Goal: Transaction & Acquisition: Purchase product/service

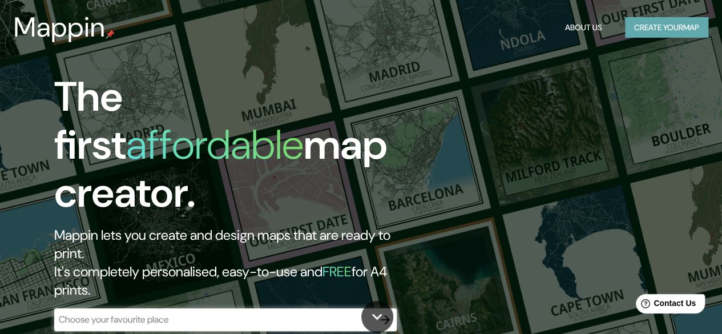
click at [664, 25] on button "Create your map" at bounding box center [666, 27] width 83 height 21
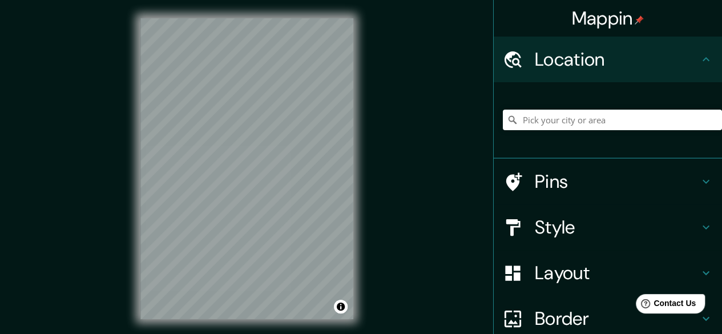
click at [394, 138] on div "Mappin Location Pins Style Layout Border Choose a border. Hint : you can make l…" at bounding box center [361, 177] width 722 height 355
click at [527, 137] on div "Mappin Location Pins Style Layout Border Choose a border. Hint : you can make l…" at bounding box center [361, 177] width 722 height 355
click at [132, 20] on div "© Mapbox © OpenStreetMap Improve this map" at bounding box center [246, 168] width 249 height 337
click at [210, 0] on html "Mappin Location Pins Style Layout Border Choose a border. Hint : you can make l…" at bounding box center [361, 167] width 722 height 334
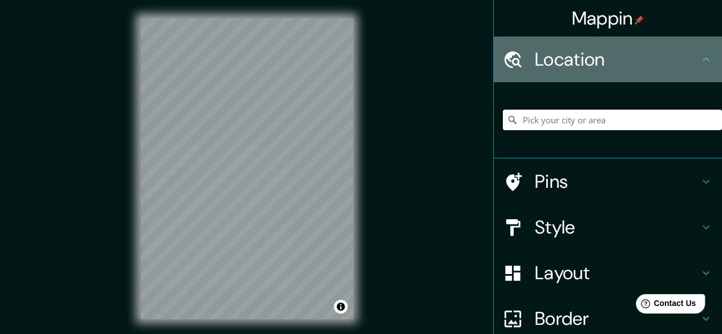
click at [663, 67] on h4 "Location" at bounding box center [617, 59] width 164 height 23
click at [702, 59] on icon at bounding box center [706, 59] width 14 height 14
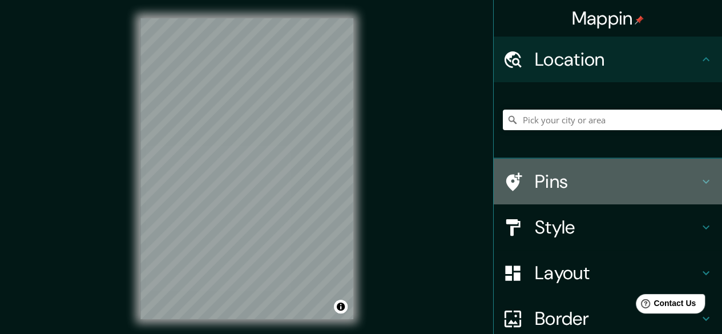
click at [588, 181] on h4 "Pins" at bounding box center [617, 181] width 164 height 23
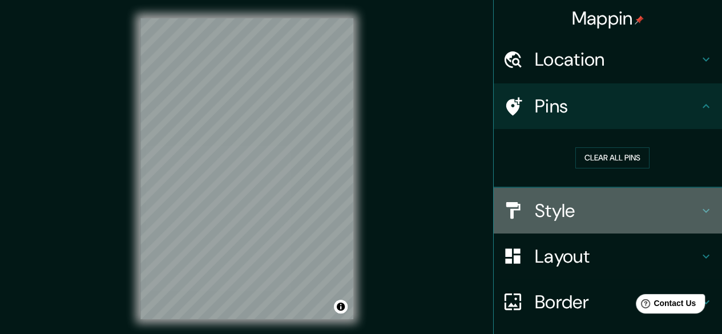
click at [587, 217] on h4 "Style" at bounding box center [617, 210] width 164 height 23
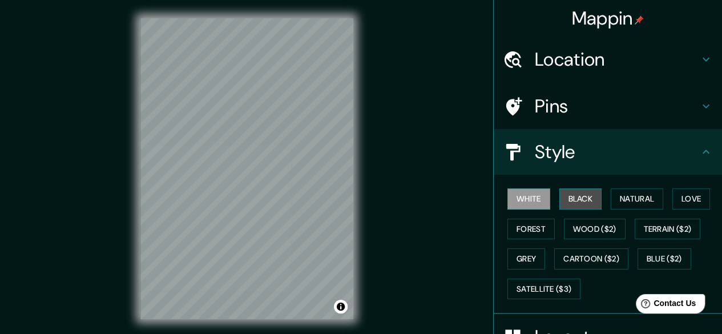
click at [566, 205] on button "Black" at bounding box center [580, 198] width 43 height 21
click at [534, 197] on button "White" at bounding box center [528, 198] width 43 height 21
click at [622, 203] on button "Natural" at bounding box center [636, 198] width 52 height 21
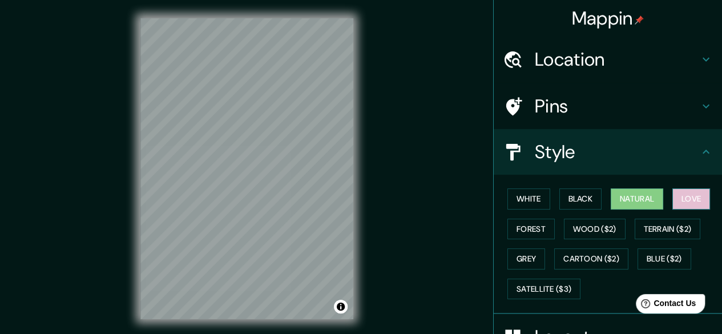
click at [681, 200] on button "Love" at bounding box center [691, 198] width 38 height 21
click at [627, 200] on button "Natural" at bounding box center [636, 198] width 52 height 21
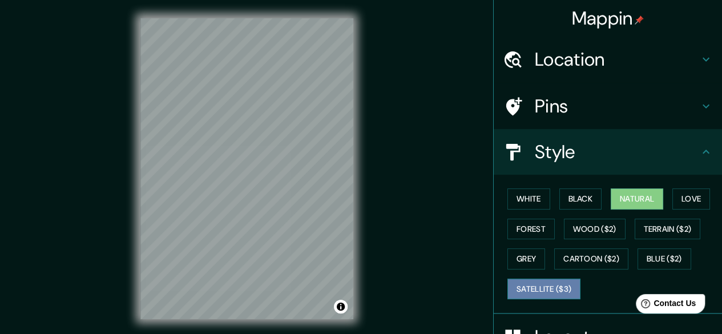
click at [554, 284] on button "Satellite ($3)" at bounding box center [543, 288] width 73 height 21
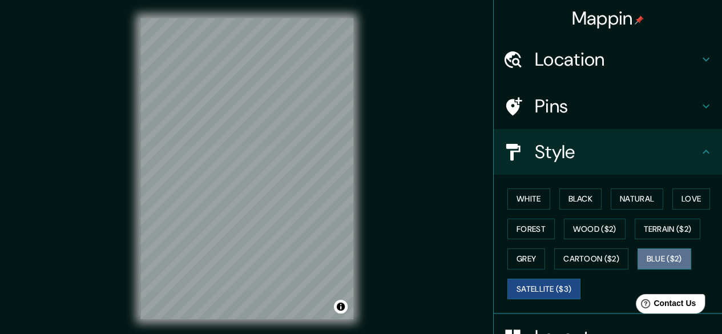
click at [650, 263] on button "Blue ($2)" at bounding box center [664, 258] width 54 height 21
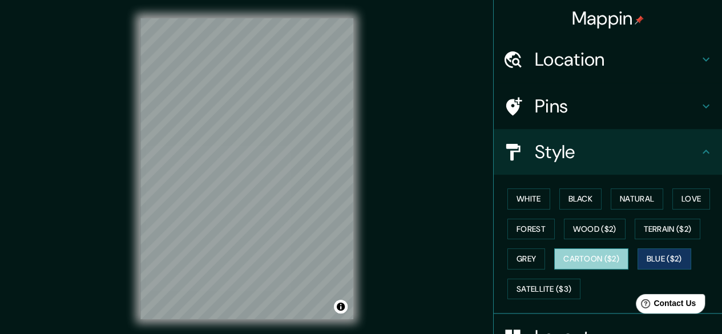
click at [611, 255] on button "Cartoon ($2)" at bounding box center [591, 258] width 74 height 21
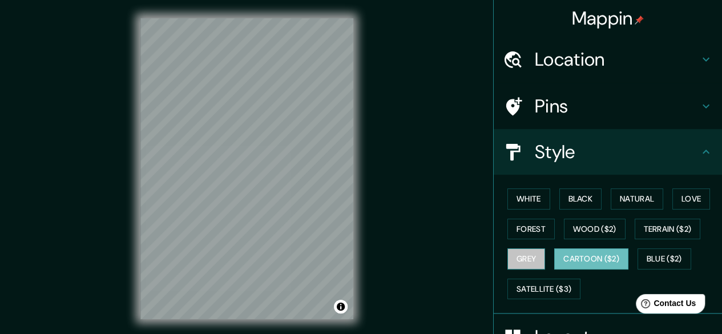
click at [528, 264] on button "Grey" at bounding box center [526, 258] width 38 height 21
click at [577, 266] on button "Cartoon ($2)" at bounding box center [591, 258] width 74 height 21
click at [661, 232] on button "Terrain ($2)" at bounding box center [667, 229] width 66 height 21
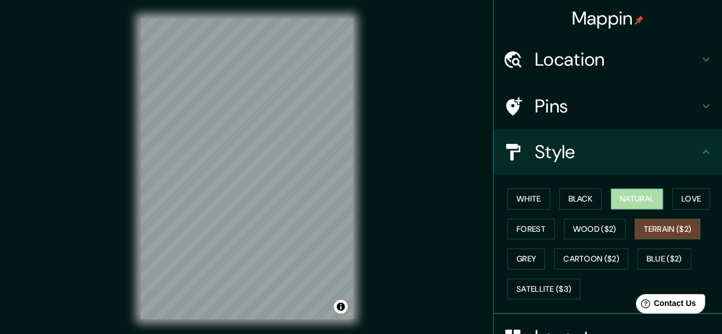
click at [626, 189] on button "Natural" at bounding box center [636, 198] width 52 height 21
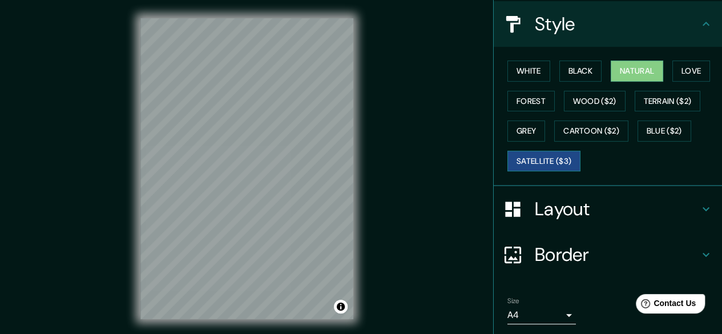
scroll to position [129, 0]
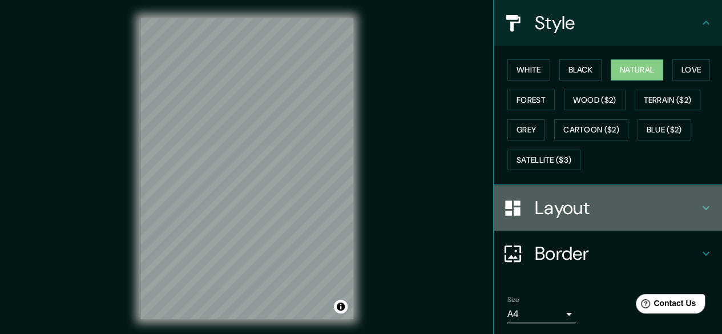
click at [568, 208] on h4 "Layout" at bounding box center [617, 207] width 164 height 23
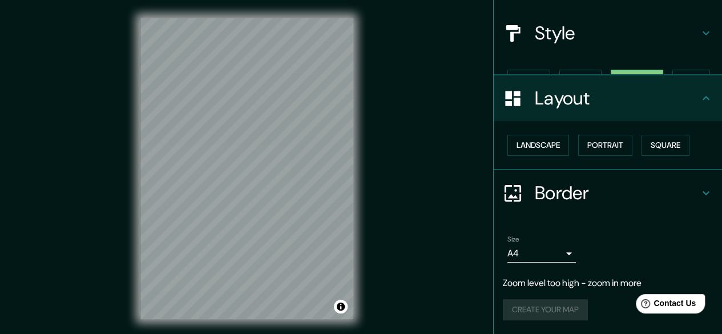
scroll to position [98, 0]
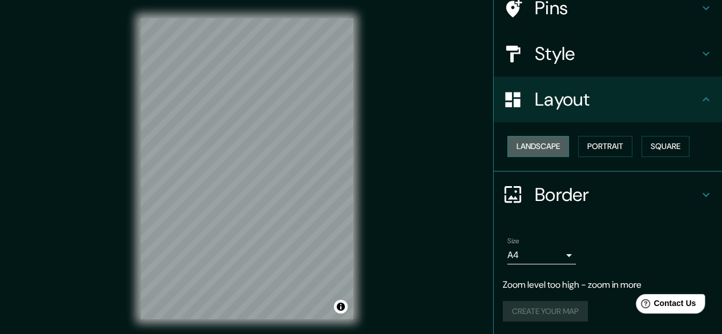
click at [543, 145] on button "Landscape" at bounding box center [538, 146] width 62 height 21
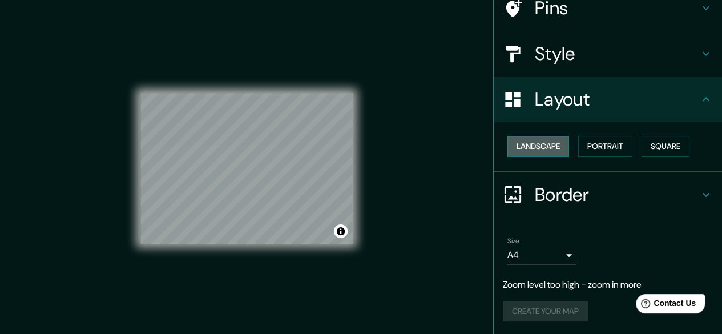
click at [543, 145] on button "Landscape" at bounding box center [538, 146] width 62 height 21
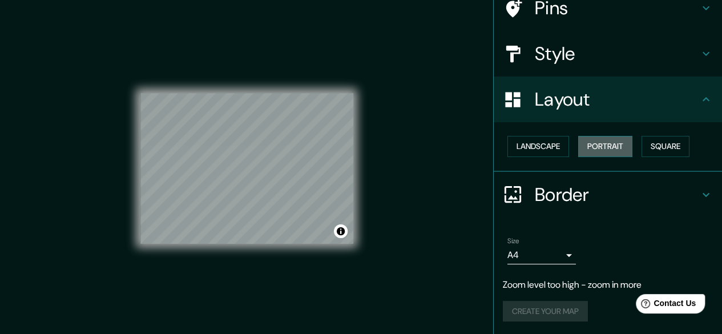
click at [602, 146] on button "Portrait" at bounding box center [605, 146] width 54 height 21
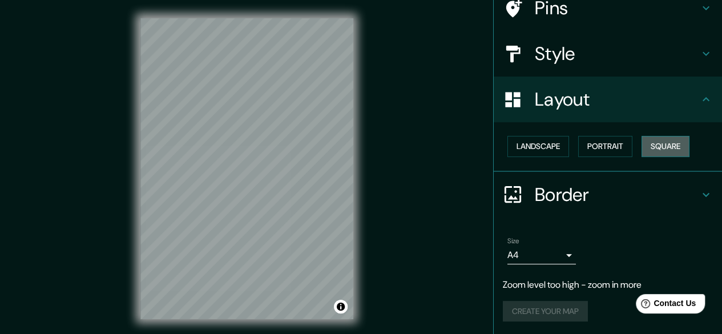
click at [675, 149] on button "Square" at bounding box center [665, 146] width 48 height 21
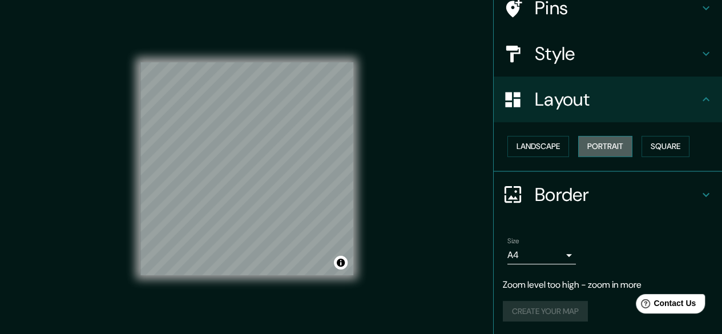
click at [596, 144] on button "Portrait" at bounding box center [605, 146] width 54 height 21
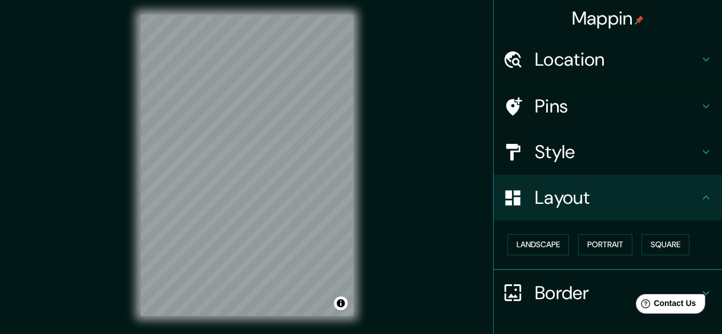
scroll to position [0, 0]
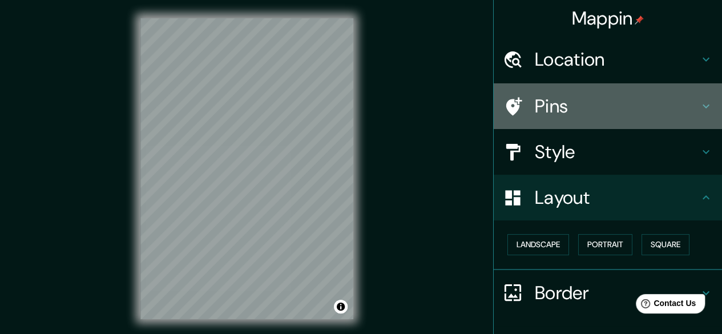
click at [577, 100] on h4 "Pins" at bounding box center [617, 106] width 164 height 23
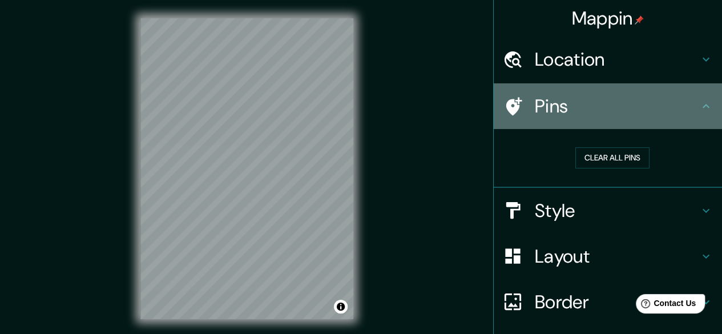
click at [699, 107] on icon at bounding box center [706, 106] width 14 height 14
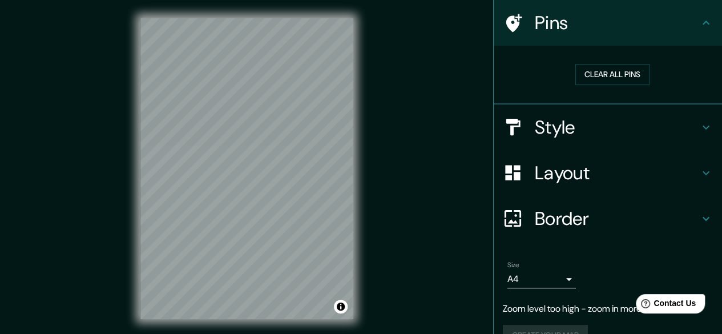
scroll to position [83, 0]
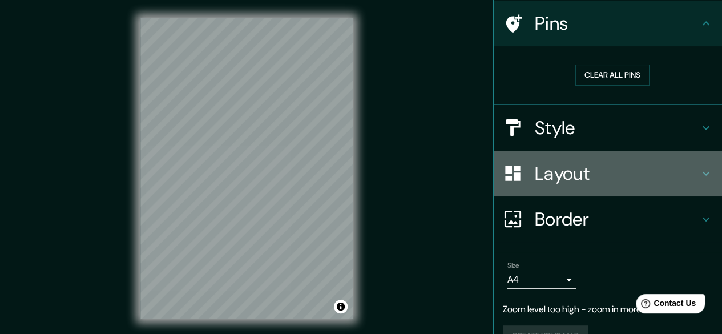
click at [680, 174] on h4 "Layout" at bounding box center [617, 173] width 164 height 23
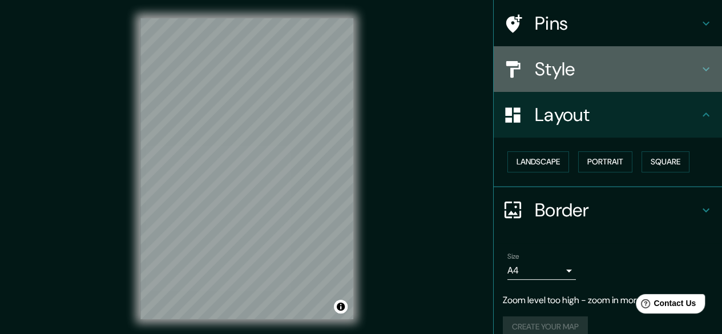
click at [672, 74] on h4 "Style" at bounding box center [617, 69] width 164 height 23
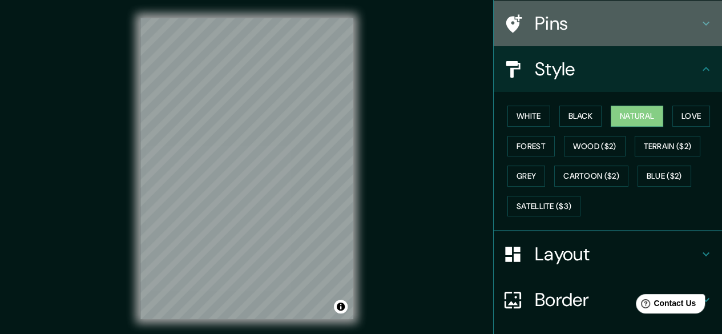
click at [669, 33] on h4 "Pins" at bounding box center [617, 23] width 164 height 23
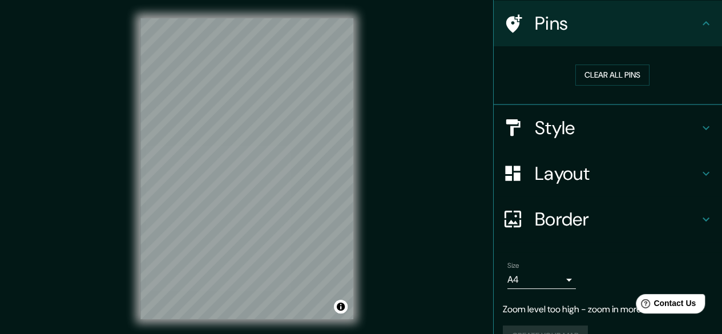
click at [444, 212] on div "Mappin Location Pins Clear all pins Style Layout Border Choose a border. Hint :…" at bounding box center [361, 177] width 722 height 355
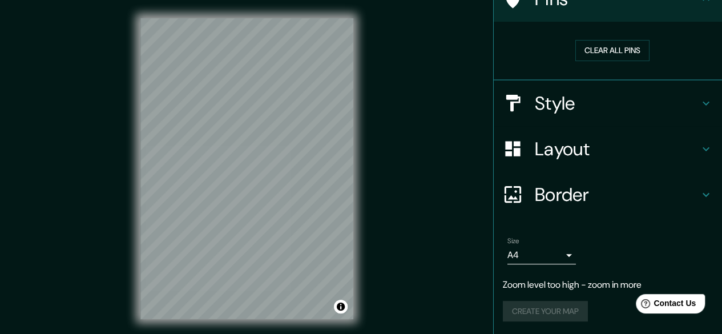
scroll to position [0, 0]
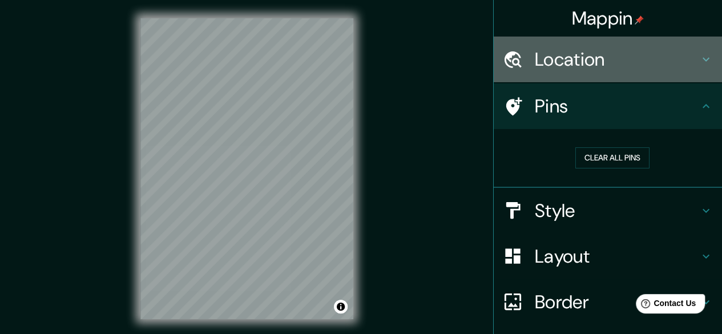
click at [685, 64] on h4 "Location" at bounding box center [617, 59] width 164 height 23
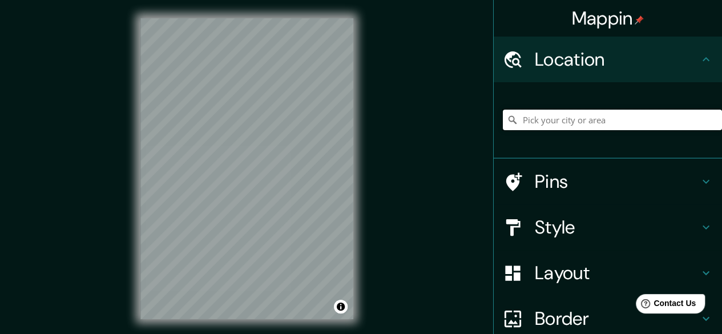
click at [615, 119] on input "Pick your city or area" at bounding box center [612, 120] width 219 height 21
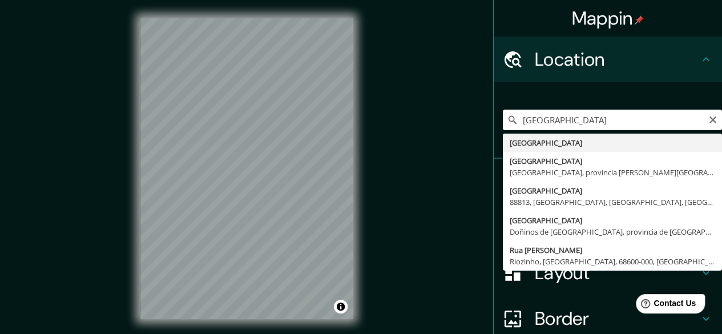
type input "[GEOGRAPHIC_DATA]"
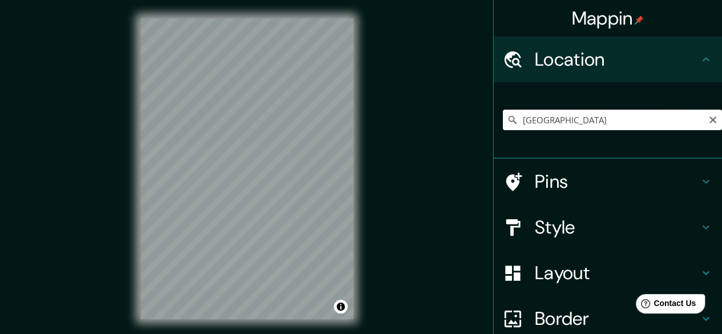
click at [556, 116] on input "[GEOGRAPHIC_DATA]" at bounding box center [612, 120] width 219 height 21
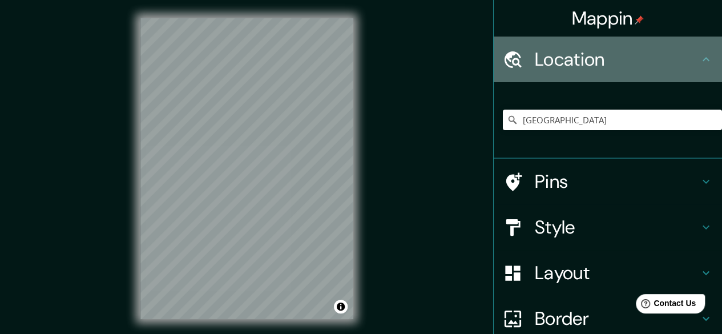
click at [699, 54] on icon at bounding box center [706, 59] width 14 height 14
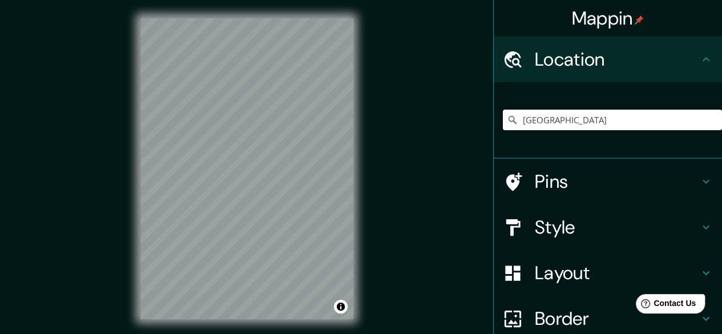
scroll to position [125, 0]
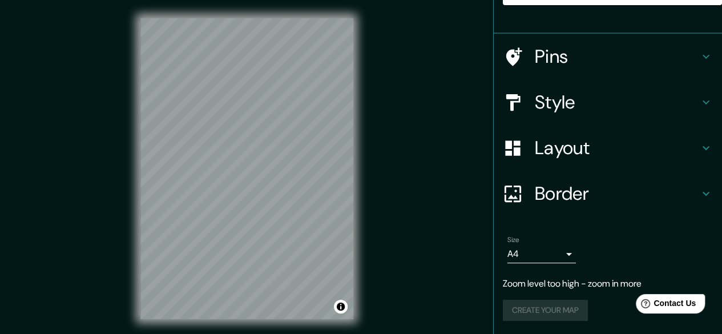
click at [548, 304] on div "Create your map" at bounding box center [608, 310] width 210 height 21
click at [375, 187] on div "Mappin Location [GEOGRAPHIC_DATA] Pins Style Layout Border Choose a border. Hin…" at bounding box center [361, 177] width 722 height 355
click at [532, 285] on p "Zoom level too high - zoom in more" at bounding box center [608, 284] width 210 height 14
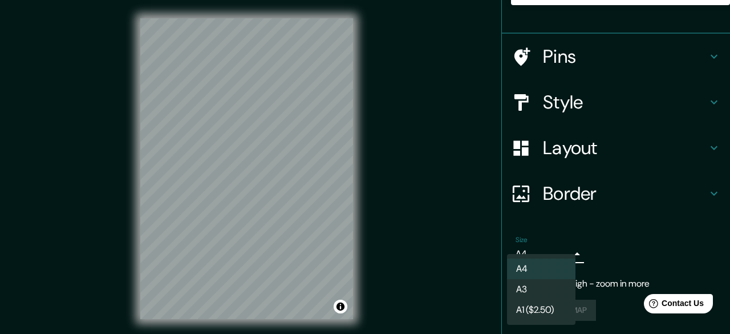
click at [544, 258] on body "Mappin Location [GEOGRAPHIC_DATA] Pins Style Layout Border Choose a border. Hin…" at bounding box center [365, 167] width 730 height 334
click at [527, 293] on li "A3" at bounding box center [541, 289] width 68 height 21
type input "a4"
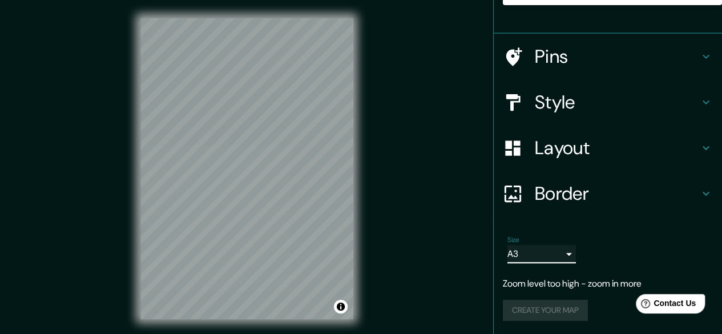
scroll to position [21, 0]
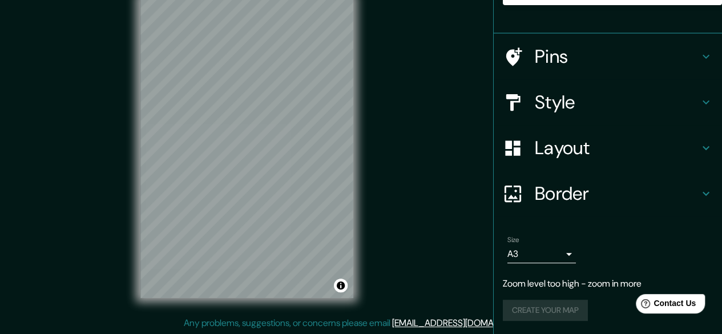
click at [515, 316] on div "Create your map" at bounding box center [608, 310] width 210 height 21
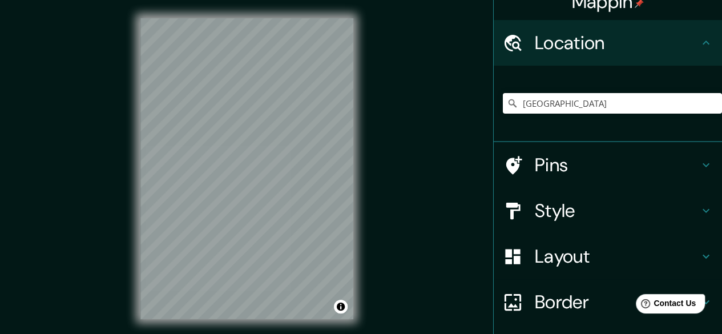
scroll to position [0, 0]
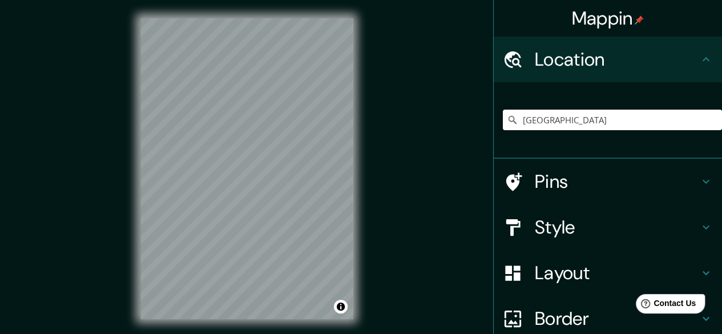
click at [604, 26] on h4 "Mappin" at bounding box center [608, 18] width 72 height 23
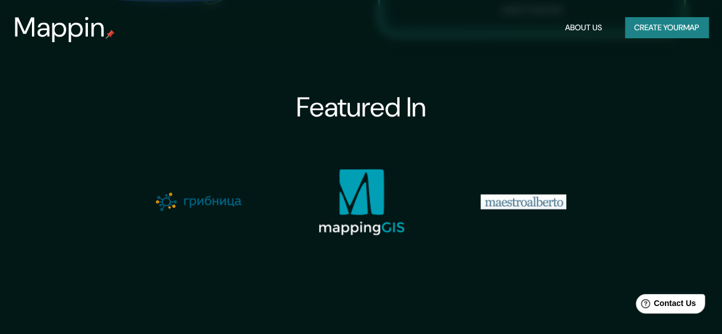
scroll to position [1122, 0]
